Goal: Transaction & Acquisition: Purchase product/service

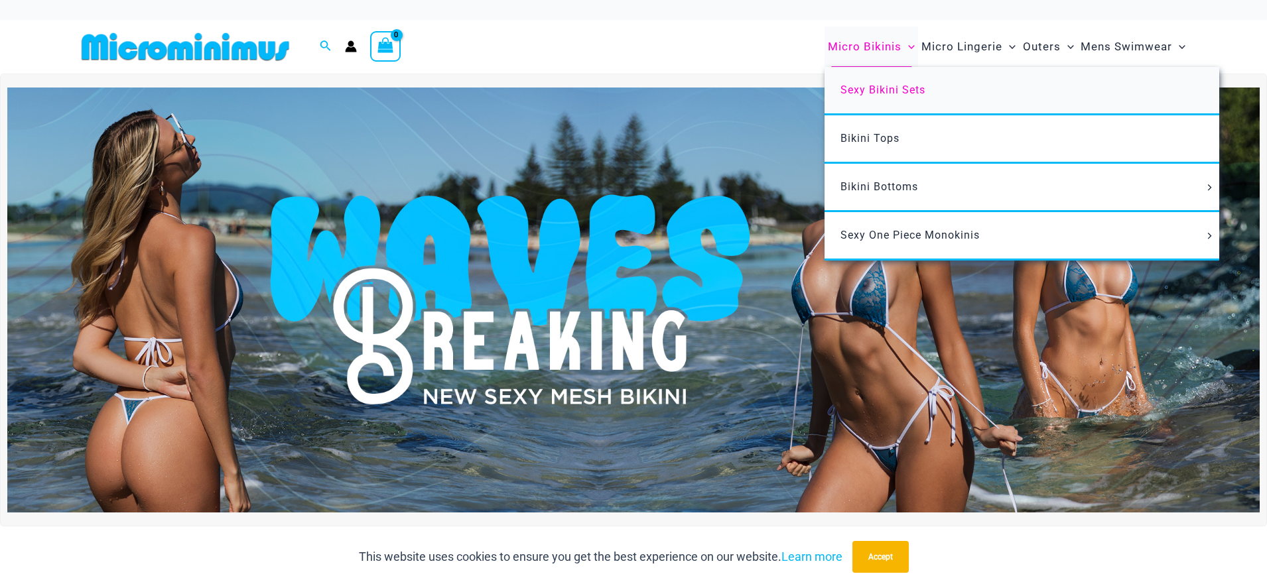
click at [878, 84] on span "Sexy Bikini Sets" at bounding box center [882, 90] width 85 height 13
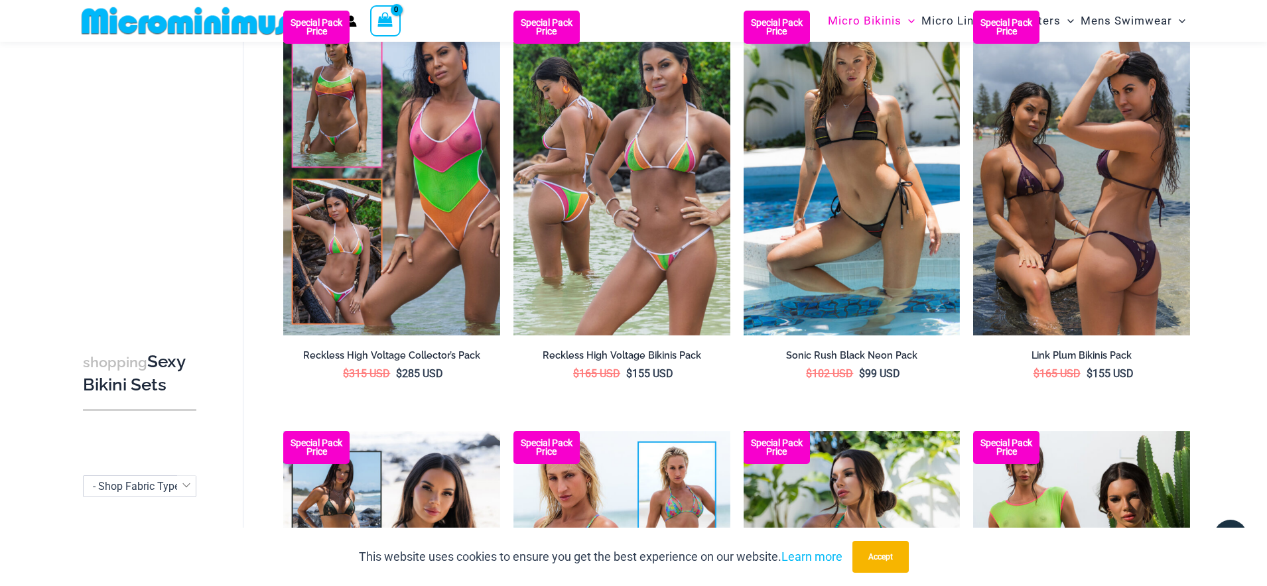
scroll to position [2245, 0]
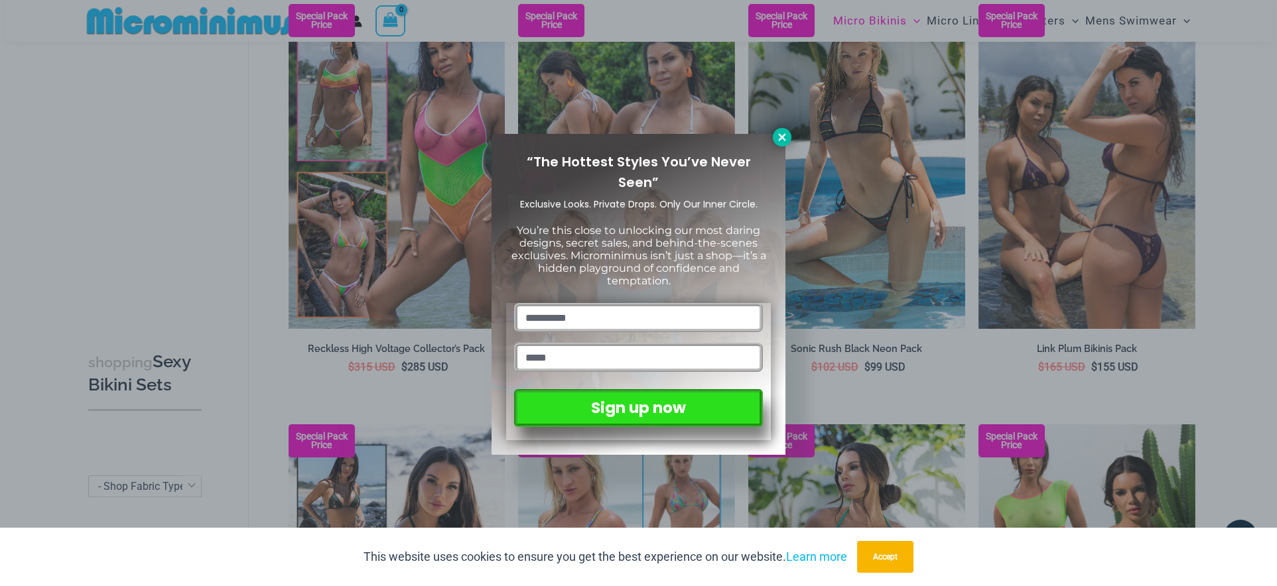
click at [779, 137] on icon at bounding box center [782, 137] width 12 height 12
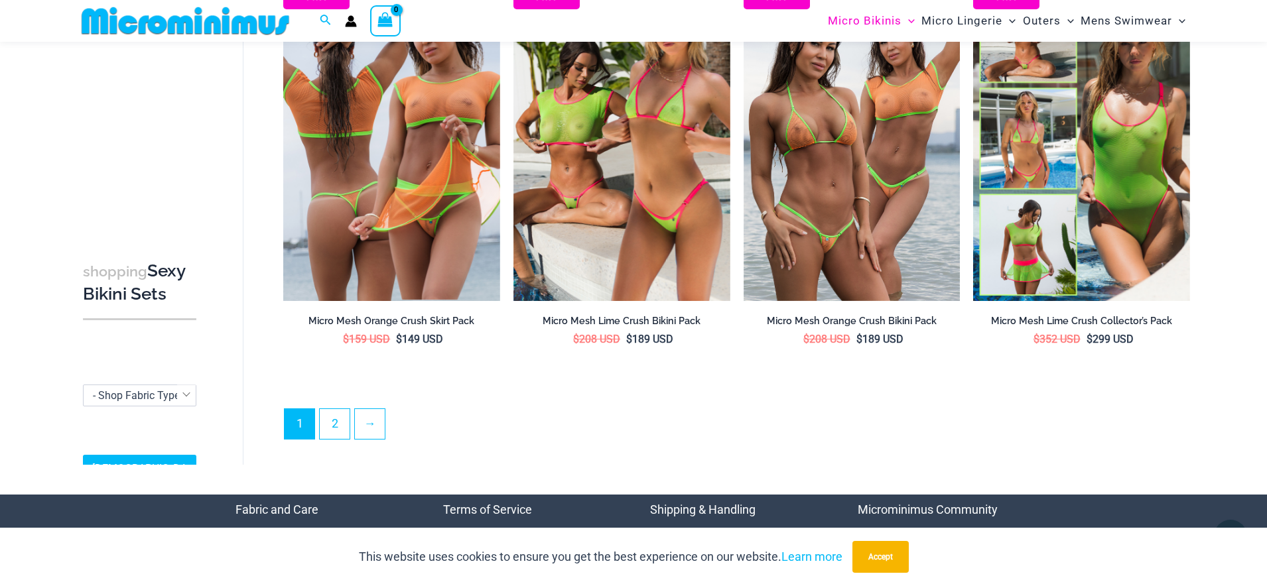
scroll to position [3321, 0]
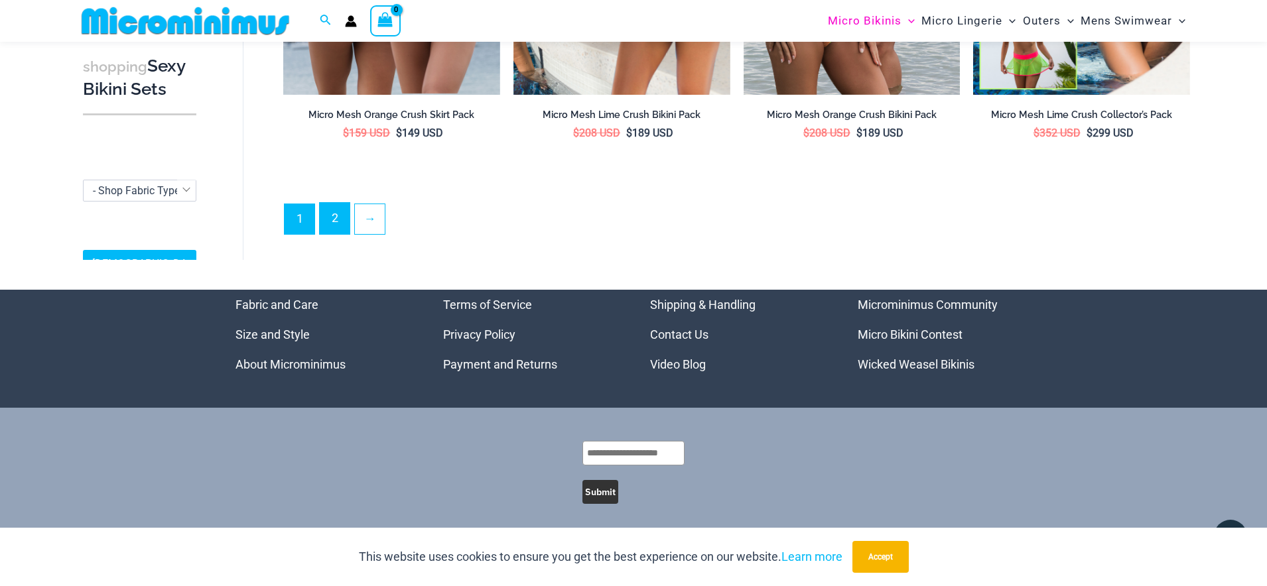
click at [336, 214] on link "2" at bounding box center [335, 218] width 30 height 31
